Goal: Check status

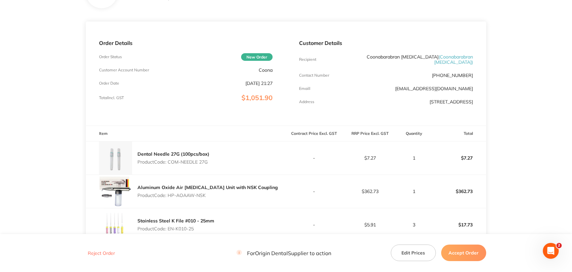
drag, startPoint x: 169, startPoint y: 162, endPoint x: 211, endPoint y: 163, distance: 42.0
click at [211, 163] on div "Dental Needle 27G (100pcs/box) Product Code: COM-NEEDLE 27G" at bounding box center [186, 158] width 200 height 33
copy p "COM-NEEDLE 27G"
drag, startPoint x: 169, startPoint y: 194, endPoint x: 207, endPoint y: 196, distance: 37.8
click at [207, 196] on p "Product Code: HP-AOAAW-NSK" at bounding box center [207, 195] width 140 height 5
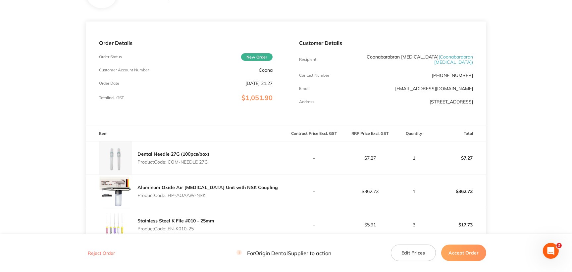
copy p "HP-AOAAW-NSK"
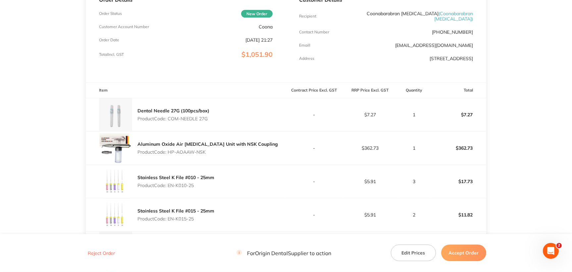
scroll to position [165, 0]
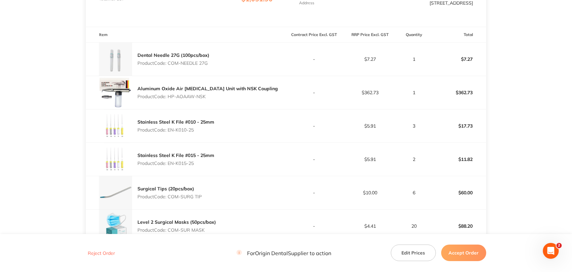
drag, startPoint x: 168, startPoint y: 128, endPoint x: 203, endPoint y: 129, distance: 34.1
click at [203, 129] on p "Product Code: EN-K010-25" at bounding box center [175, 129] width 77 height 5
copy p "EN-K010-25"
drag, startPoint x: 176, startPoint y: 163, endPoint x: 197, endPoint y: 162, distance: 20.9
click at [197, 162] on p "Product Code: EN-K015-25" at bounding box center [175, 163] width 77 height 5
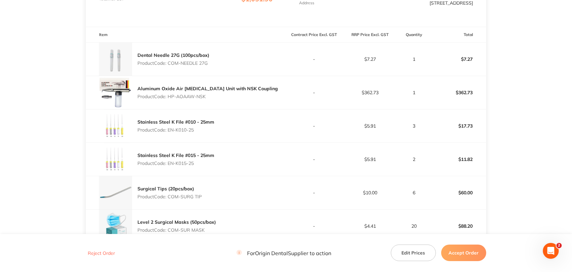
copy p "K015-25"
drag, startPoint x: 168, startPoint y: 194, endPoint x: 202, endPoint y: 194, distance: 33.8
click at [202, 194] on p "Product Code: COM-SURG TIP" at bounding box center [169, 196] width 64 height 5
copy p "COM-SURG TIP"
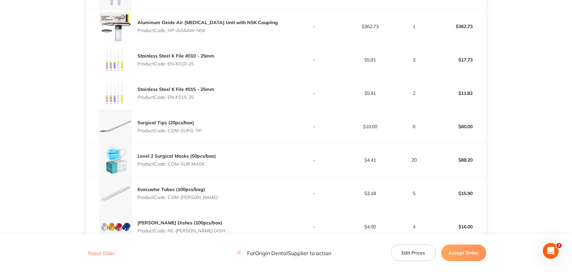
scroll to position [232, 0]
drag, startPoint x: 181, startPoint y: 163, endPoint x: 218, endPoint y: 167, distance: 37.4
click at [218, 167] on div "Level 2 Surgical Masks (50pcs/box) Product Code: COM-SUR MASK" at bounding box center [186, 159] width 200 height 33
copy p "SUR MASK"
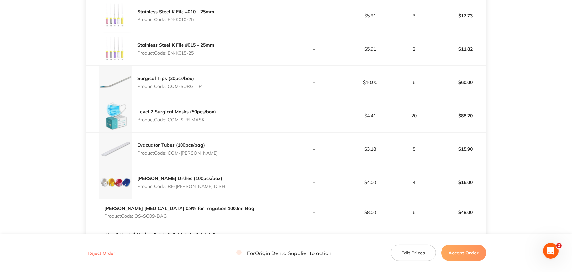
scroll to position [298, 0]
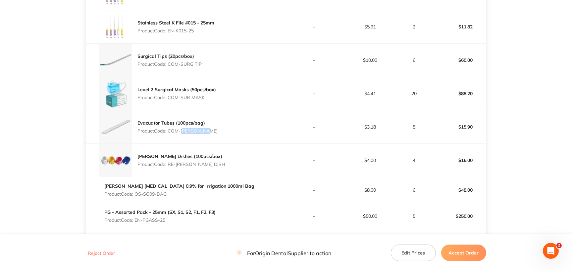
drag, startPoint x: 182, startPoint y: 130, endPoint x: 206, endPoint y: 131, distance: 23.8
click at [206, 131] on div "Evacuator Tubes (100pcs/bag) Product Code: COM-EVACU TIP" at bounding box center [186, 127] width 200 height 33
copy p "EVACU TIP"
drag, startPoint x: 176, startPoint y: 164, endPoint x: 209, endPoint y: 167, distance: 32.6
click at [209, 167] on div "[PERSON_NAME] Dishes (100pcs/box) Product Code: RE-[PERSON_NAME] DISH" at bounding box center [186, 160] width 200 height 33
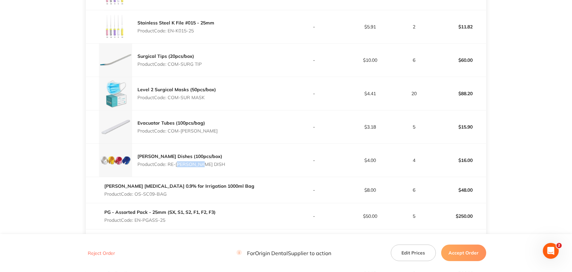
copy p "[PERSON_NAME] DISH"
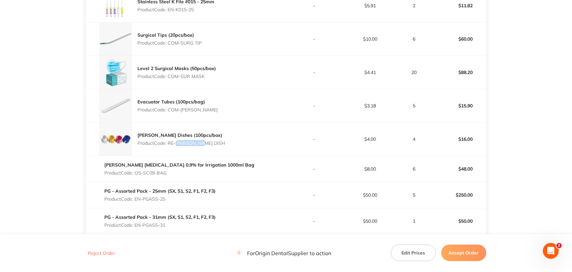
scroll to position [331, 0]
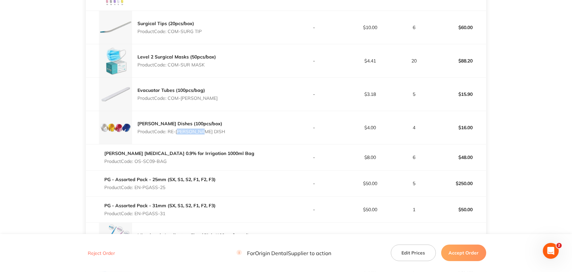
drag, startPoint x: 144, startPoint y: 159, endPoint x: 167, endPoint y: 161, distance: 22.9
click at [167, 161] on p "Product Code: OS-SC09-BAG" at bounding box center [179, 161] width 150 height 5
copy p "SC09-BAG"
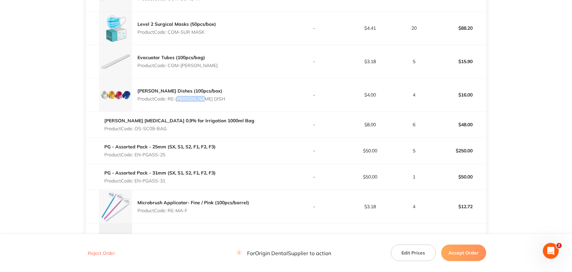
scroll to position [397, 0]
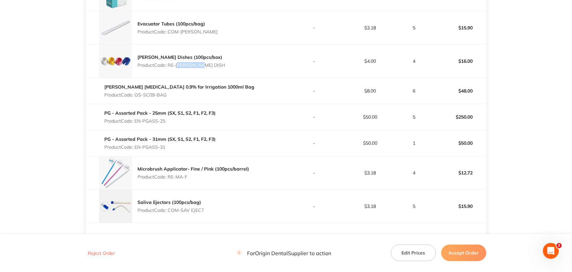
drag, startPoint x: 144, startPoint y: 120, endPoint x: 167, endPoint y: 121, distance: 22.9
click at [167, 121] on p "Product Code: EN-PGASS-25" at bounding box center [159, 120] width 111 height 5
copy p "PGASS-25"
drag, startPoint x: 144, startPoint y: 147, endPoint x: 177, endPoint y: 148, distance: 32.8
click at [177, 148] on p "Product Code: EN-PGASS-31" at bounding box center [159, 147] width 111 height 5
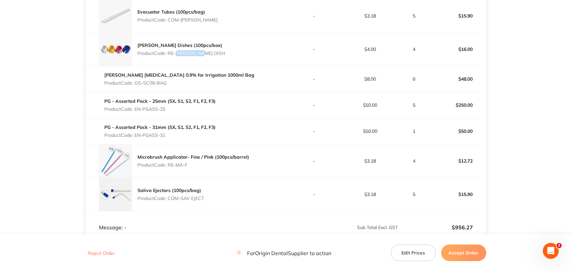
scroll to position [430, 0]
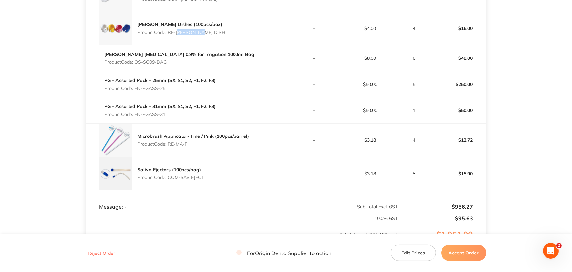
drag, startPoint x: 167, startPoint y: 141, endPoint x: 194, endPoint y: 144, distance: 26.9
click at [194, 144] on p "Product Code: RE-MA-F" at bounding box center [193, 144] width 112 height 5
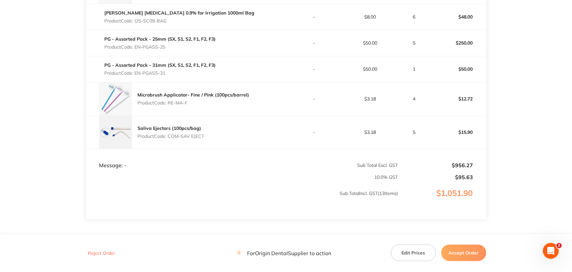
scroll to position [496, 0]
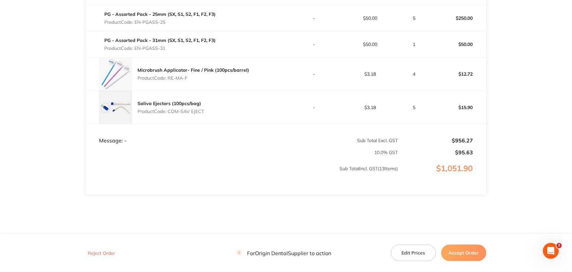
drag, startPoint x: 182, startPoint y: 110, endPoint x: 209, endPoint y: 108, distance: 27.5
click at [209, 108] on div "Saliva Ejectors (100pcs/bag) Product Code: COM-SAV EJECT" at bounding box center [186, 107] width 200 height 33
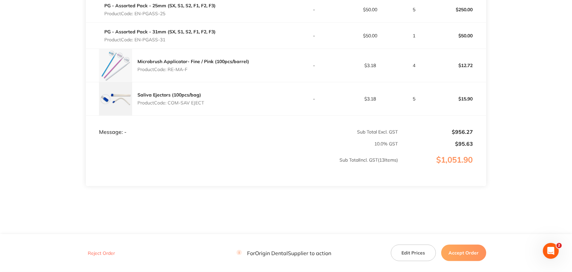
scroll to position [508, 0]
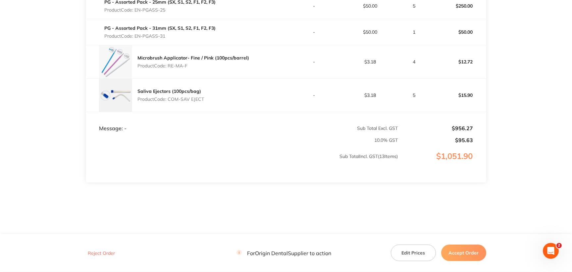
click at [461, 253] on button "Accept Order" at bounding box center [463, 253] width 45 height 17
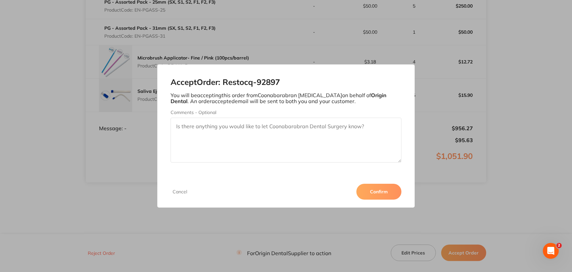
click at [277, 153] on textarea "Comments - Optional" at bounding box center [285, 140] width 231 height 45
paste textarea "SO-0000100"
type textarea "SO-0000100"
click at [374, 189] on button "Confirm" at bounding box center [378, 192] width 45 height 16
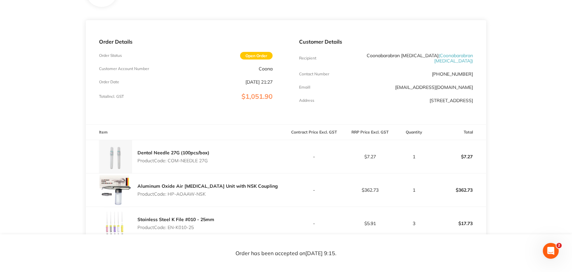
scroll to position [12, 0]
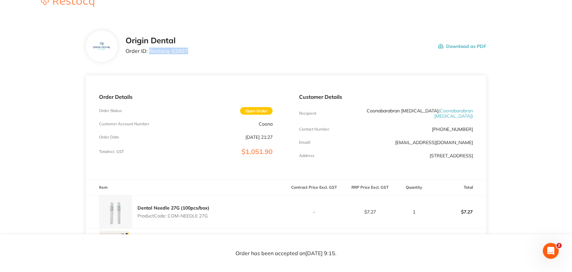
drag, startPoint x: 188, startPoint y: 54, endPoint x: 149, endPoint y: 51, distance: 39.8
click at [149, 51] on div "Origin Dental Order ID: Restocq- 92897 Download as PDF" at bounding box center [305, 46] width 360 height 21
